Goal: Task Accomplishment & Management: Complete application form

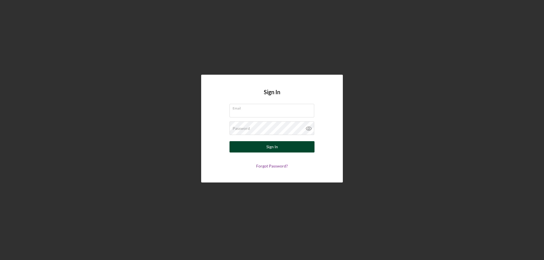
type input "[PERSON_NAME][EMAIL_ADDRESS][PERSON_NAME][DOMAIN_NAME]"
click at [263, 152] on form "Email [PERSON_NAME][EMAIL_ADDRESS][PERSON_NAME][DOMAIN_NAME] Password Sign In F…" at bounding box center [271, 136] width 113 height 65
click at [282, 147] on button "Sign In" at bounding box center [271, 146] width 85 height 11
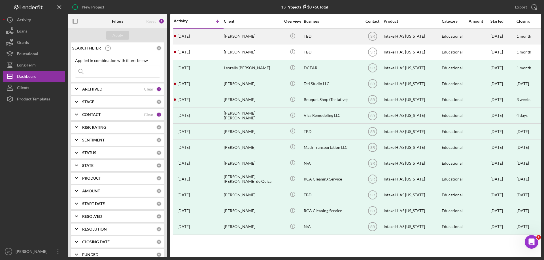
click at [252, 36] on div "[PERSON_NAME]" at bounding box center [252, 36] width 57 height 15
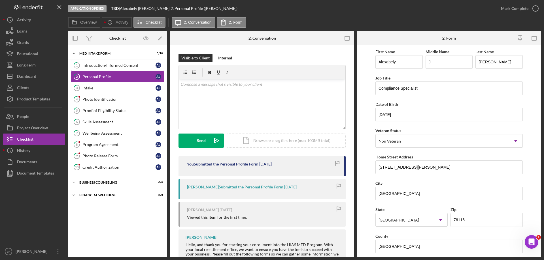
click at [120, 67] on div "Introduction/Informed Consent" at bounding box center [118, 65] width 73 height 5
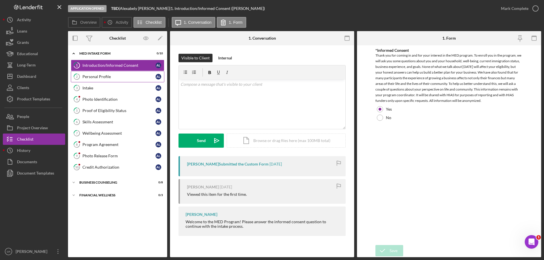
click at [89, 78] on div "Personal Profile" at bounding box center [118, 77] width 73 height 5
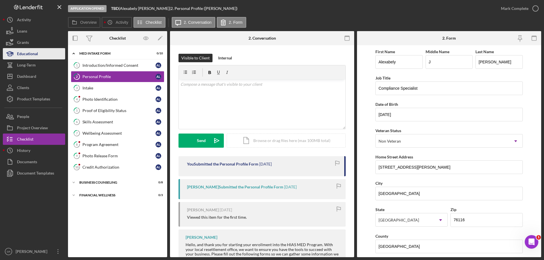
click at [35, 52] on div "Educational" at bounding box center [27, 54] width 21 height 13
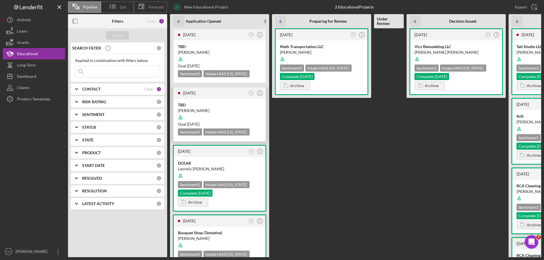
click at [237, 110] on div "[PERSON_NAME]" at bounding box center [219, 111] width 83 height 6
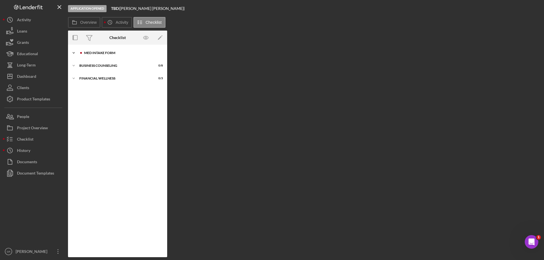
click at [108, 54] on div "MED Intake Form" at bounding box center [122, 52] width 76 height 3
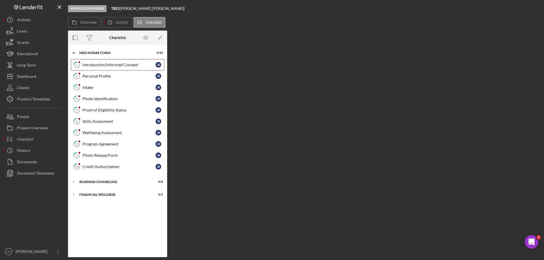
click at [136, 69] on link "1 Introduction/Informed Consent J R" at bounding box center [117, 64] width 93 height 11
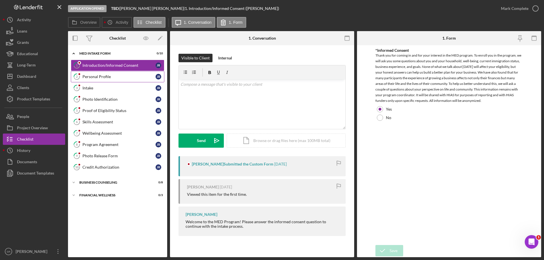
click at [127, 77] on div "Personal Profile" at bounding box center [118, 77] width 73 height 5
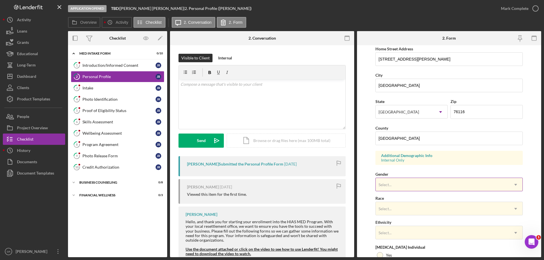
scroll to position [142, 0]
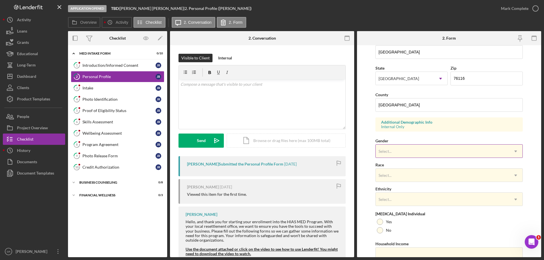
click at [469, 151] on div "Select..." at bounding box center [442, 151] width 133 height 13
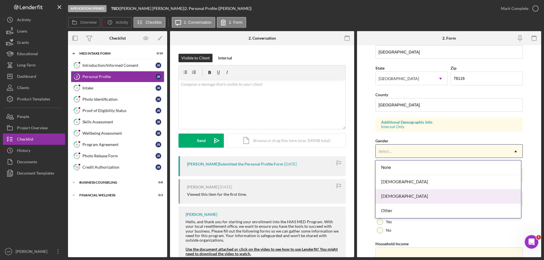
click at [420, 193] on div "[DEMOGRAPHIC_DATA]" at bounding box center [447, 197] width 145 height 14
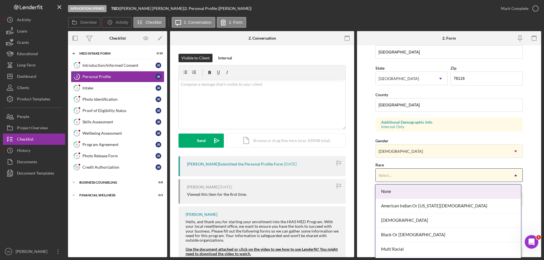
click at [440, 170] on div "Select..." at bounding box center [442, 175] width 133 height 13
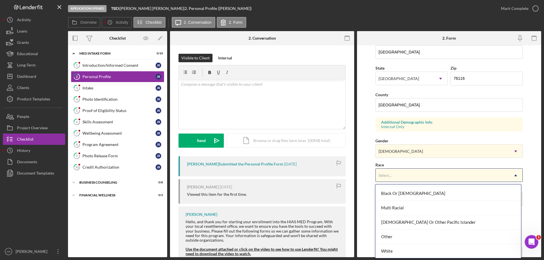
scroll to position [42, 0]
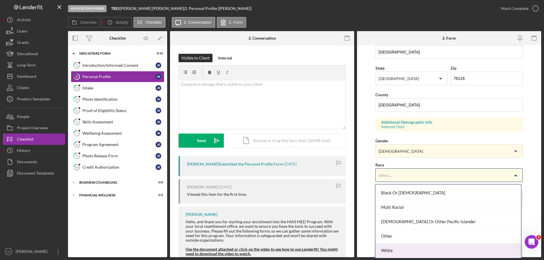
click at [414, 247] on div "White" at bounding box center [447, 251] width 145 height 14
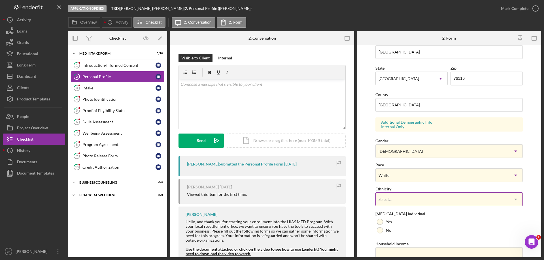
click at [412, 198] on div "Select..." at bounding box center [442, 199] width 133 height 13
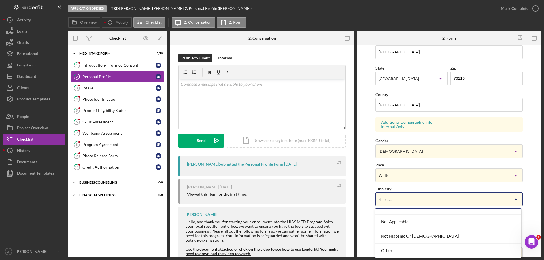
scroll to position [0, 0]
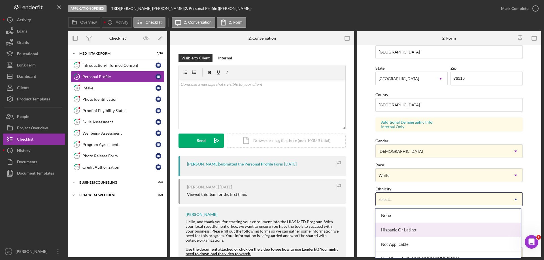
click at [430, 229] on div "Hispanic Or Latino" at bounding box center [447, 230] width 145 height 14
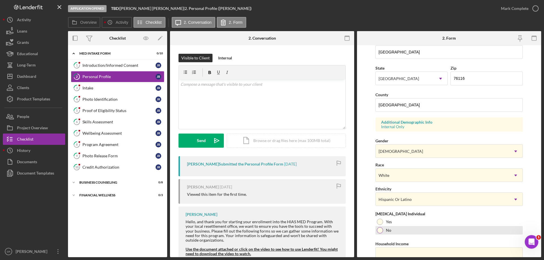
scroll to position [166, 0]
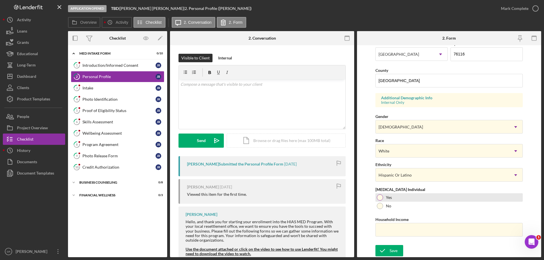
click at [394, 199] on div "Yes" at bounding box center [448, 197] width 147 height 8
click at [389, 258] on div "Application Opened TBD | [PERSON_NAME] | 2. Personal Profile ([PERSON_NAME]) Ma…" at bounding box center [272, 130] width 544 height 260
click at [385, 251] on icon "submit" at bounding box center [382, 251] width 14 height 14
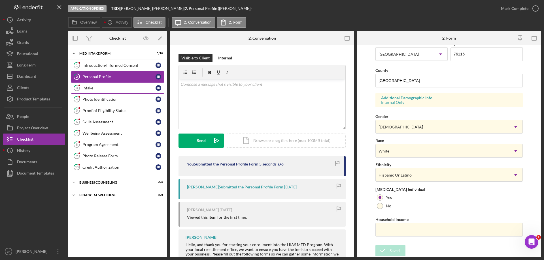
click at [113, 88] on div "Intake" at bounding box center [118, 88] width 73 height 5
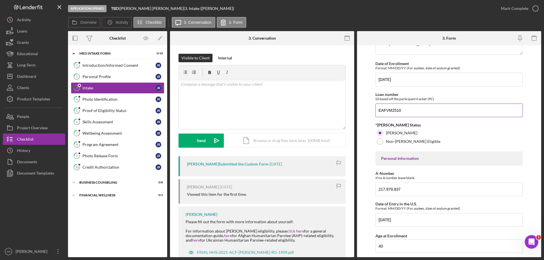
scroll to position [85, 0]
click at [531, 118] on form "Affiliate Office How did you hear about the program? Other Program Participant …" at bounding box center [449, 151] width 184 height 212
drag, startPoint x: 414, startPoint y: 110, endPoint x: 164, endPoint y: 114, distance: 249.3
click at [199, 113] on div "Overview Internal Workflow Stage Application Opened Icon/Dropdown Arrow Archive…" at bounding box center [304, 144] width 473 height 226
drag, startPoint x: 105, startPoint y: 68, endPoint x: 191, endPoint y: 81, distance: 87.1
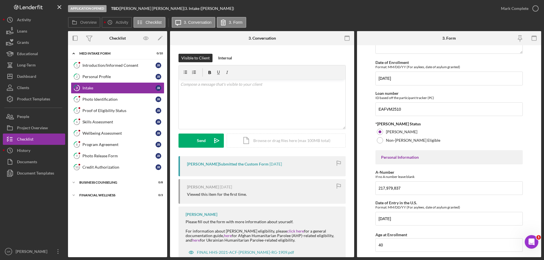
click at [105, 68] on link "1 Introduction/Informed Consent J R" at bounding box center [117, 65] width 93 height 11
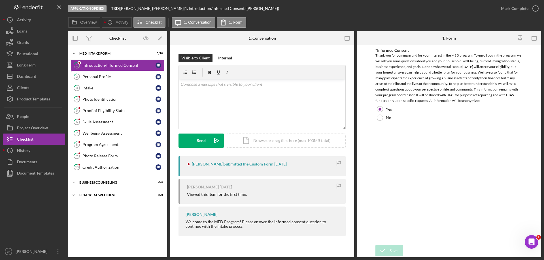
click at [102, 73] on link "2 Personal Profile J R" at bounding box center [117, 76] width 93 height 11
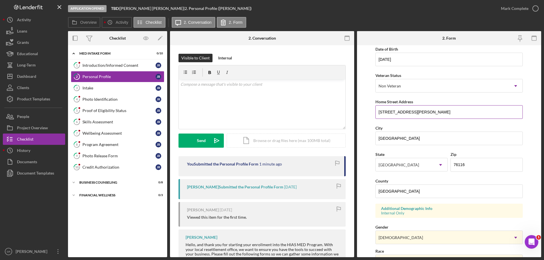
scroll to position [57, 0]
drag, startPoint x: 440, startPoint y: 112, endPoint x: 167, endPoint y: 112, distance: 273.7
click at [195, 112] on div "Overview Internal Workflow Stage Application Opened Icon/Dropdown Arrow Archive…" at bounding box center [304, 144] width 473 height 226
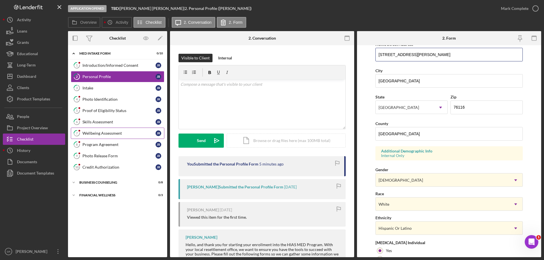
scroll to position [113, 0]
click at [106, 90] on div "Intake" at bounding box center [118, 88] width 73 height 5
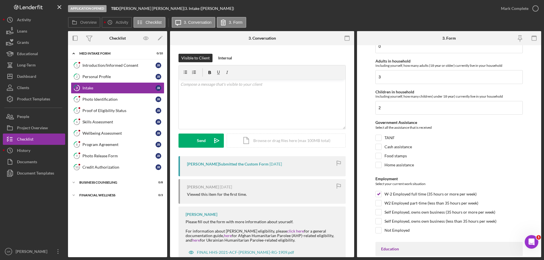
scroll to position [795, 0]
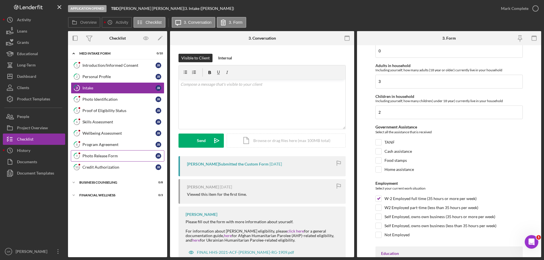
click at [103, 155] on div "Photo Release Form" at bounding box center [118, 156] width 73 height 5
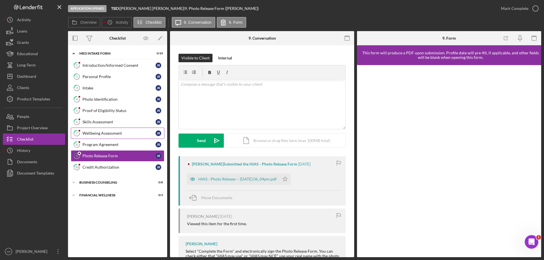
click at [120, 133] on div "Wellbeing Assessment" at bounding box center [118, 133] width 73 height 5
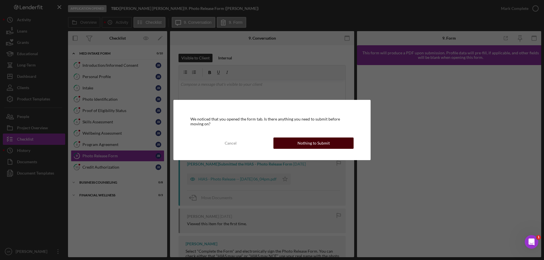
click at [328, 144] on div "Nothing to Submit" at bounding box center [313, 143] width 32 height 11
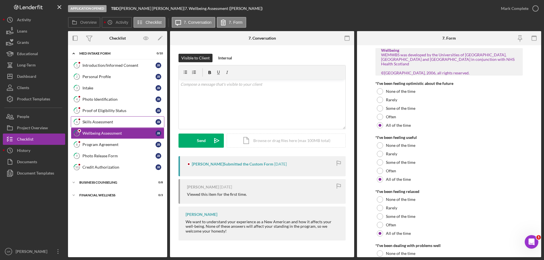
click at [116, 121] on div "Skills Assessment" at bounding box center [118, 122] width 73 height 5
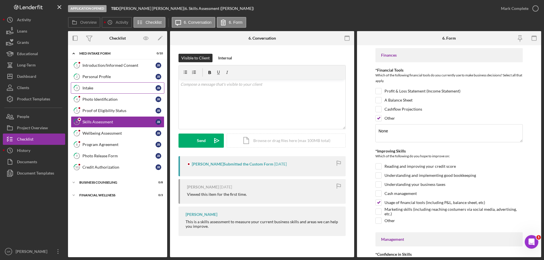
click at [112, 92] on link "3 Intake J R" at bounding box center [117, 87] width 93 height 11
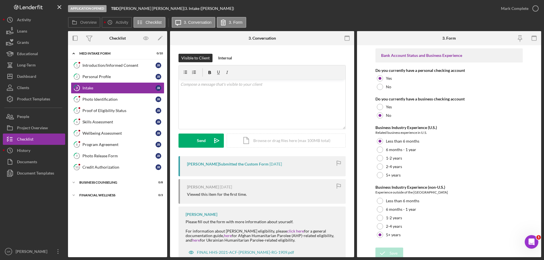
scroll to position [1079, 0]
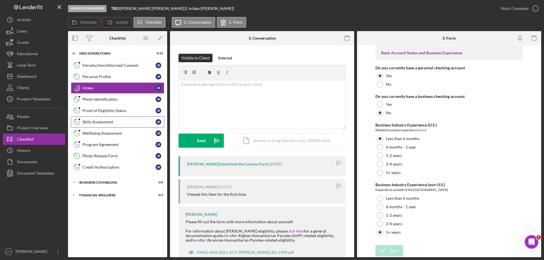
click at [109, 121] on div "Skills Assessment" at bounding box center [118, 122] width 73 height 5
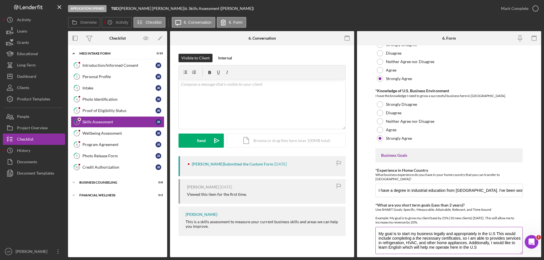
scroll to position [283, 0]
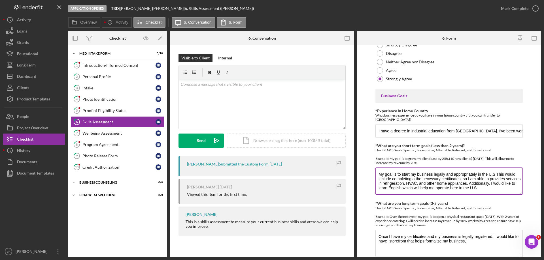
click at [378, 174] on textarea "My goal is to start my business legally and appropriately in the U.S This would…" at bounding box center [448, 181] width 147 height 27
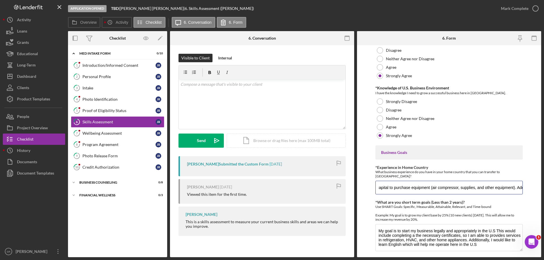
scroll to position [0, 1462]
drag, startPoint x: 379, startPoint y: 189, endPoint x: 544, endPoint y: 226, distance: 169.1
click at [544, 226] on div "Application Opened TBD | [PERSON_NAME] | 6. Skills Assessment ([PERSON_NAME]) […" at bounding box center [272, 130] width 544 height 260
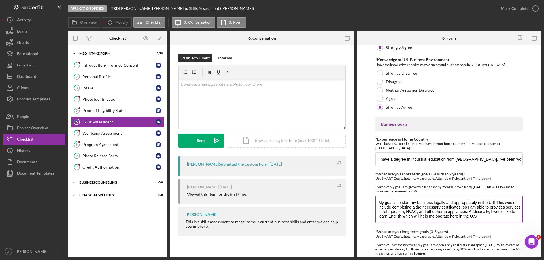
click at [378, 202] on textarea "My goal is to start my business legally and appropriately in the U.S This would…" at bounding box center [448, 209] width 147 height 27
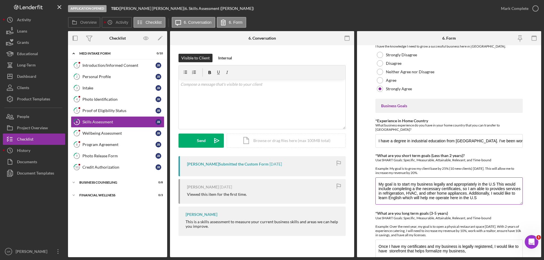
scroll to position [283, 0]
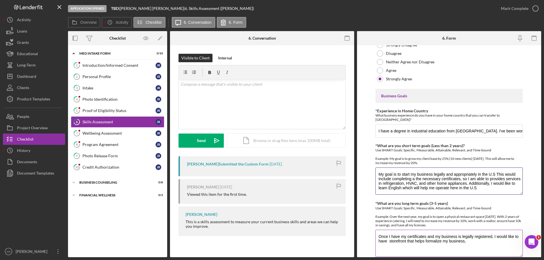
drag, startPoint x: 379, startPoint y: 175, endPoint x: 496, endPoint y: 207, distance: 121.9
click at [496, 207] on div "Finances *Financial Tools Which of the following financial tools do you current…" at bounding box center [448, 29] width 147 height 529
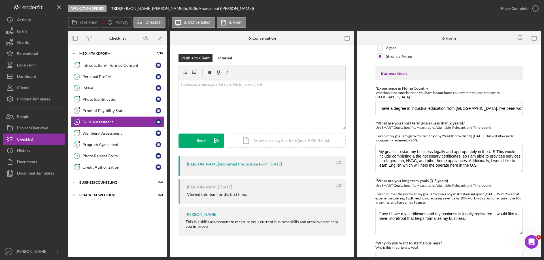
scroll to position [335, 0]
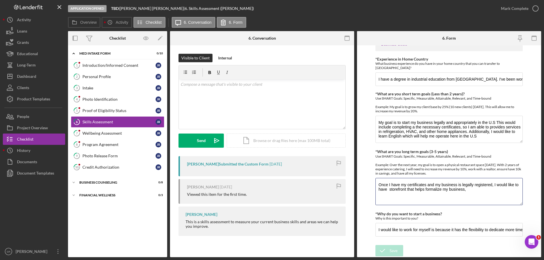
drag, startPoint x: 478, startPoint y: 193, endPoint x: 359, endPoint y: 185, distance: 119.2
click at [359, 185] on form "Finances *Financial Tools Which of the following financial tools do you current…" at bounding box center [449, 151] width 184 height 212
drag, startPoint x: 378, startPoint y: 229, endPoint x: 543, endPoint y: 258, distance: 168.0
click at [544, 258] on div "Application Opened TBD | [PERSON_NAME] | 6. Skills Assessment ([PERSON_NAME]) […" at bounding box center [272, 130] width 544 height 260
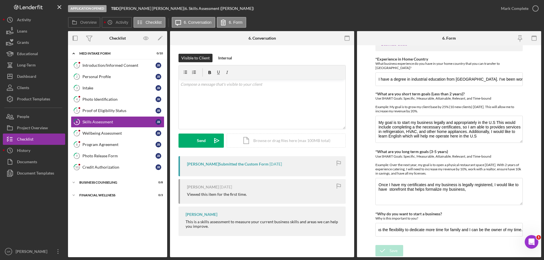
scroll to position [0, 0]
click at [29, 50] on div "Educational" at bounding box center [27, 54] width 21 height 13
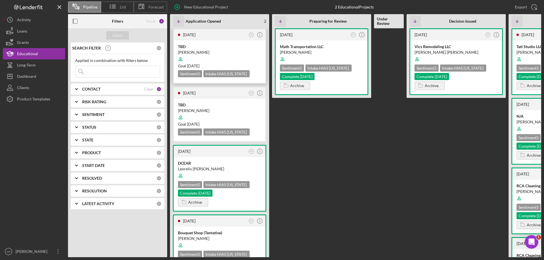
click at [208, 56] on div at bounding box center [219, 59] width 83 height 11
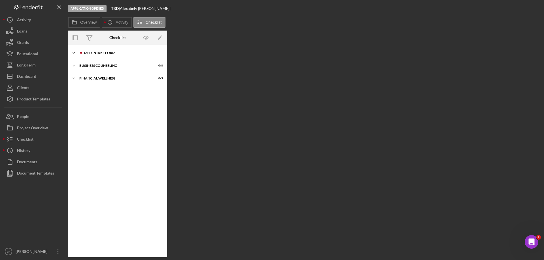
click at [105, 51] on div "MED Intake Form" at bounding box center [122, 52] width 76 height 3
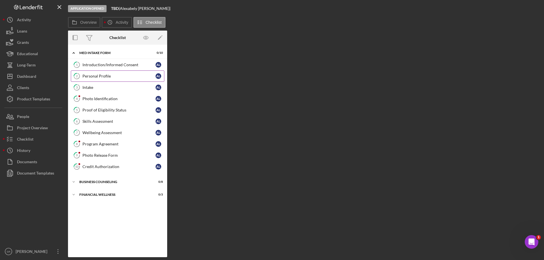
click at [99, 80] on link "2 Personal Profile A L" at bounding box center [117, 76] width 93 height 11
